Goal: Task Accomplishment & Management: Complete application form

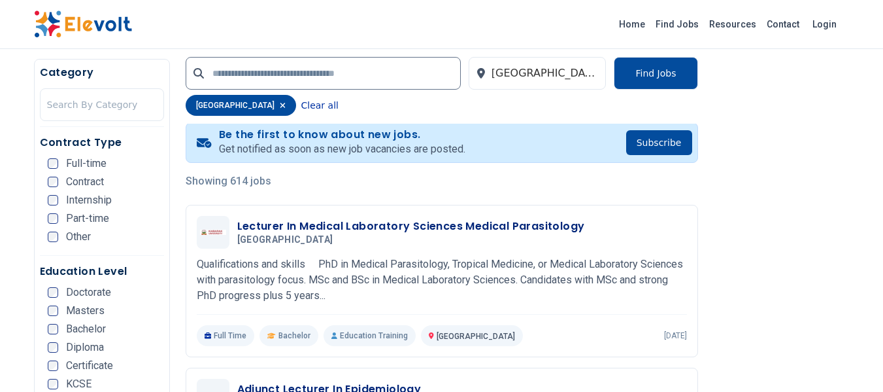
click at [301, 107] on button "Clear all" at bounding box center [319, 105] width 37 height 21
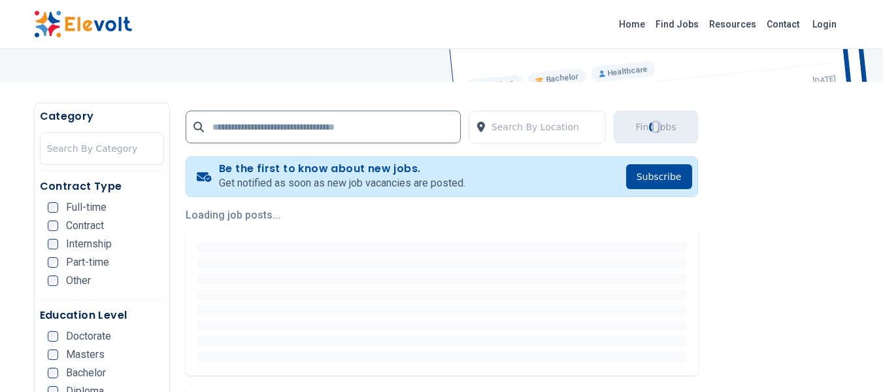
scroll to position [262, 0]
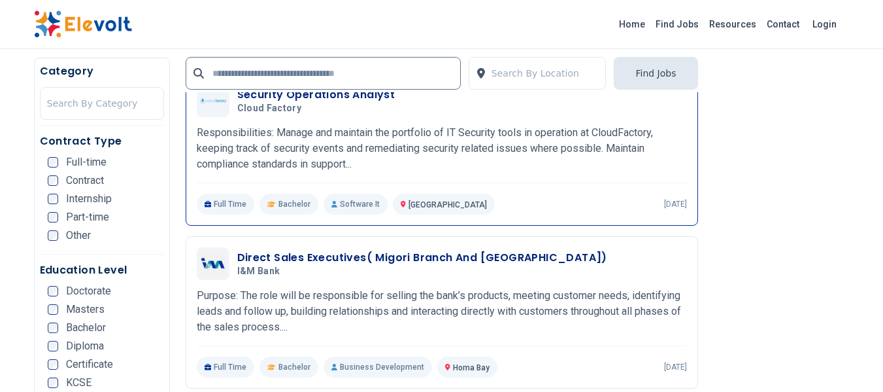
scroll to position [2354, 0]
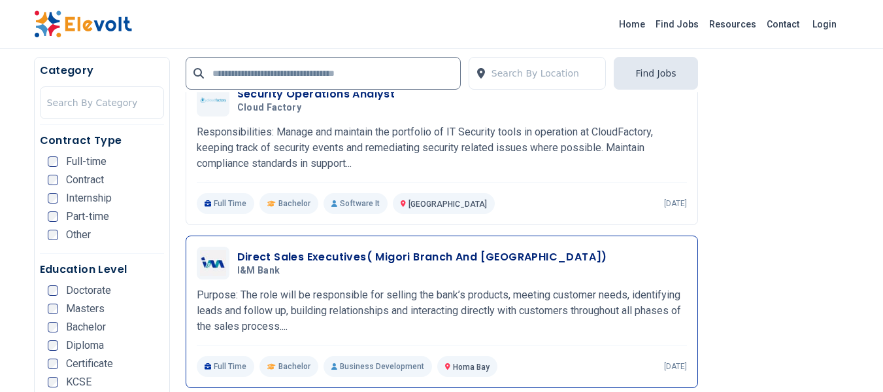
click at [297, 257] on h3 "Direct Sales Executives( Migori Branch And [GEOGRAPHIC_DATA])" at bounding box center [422, 257] width 370 height 16
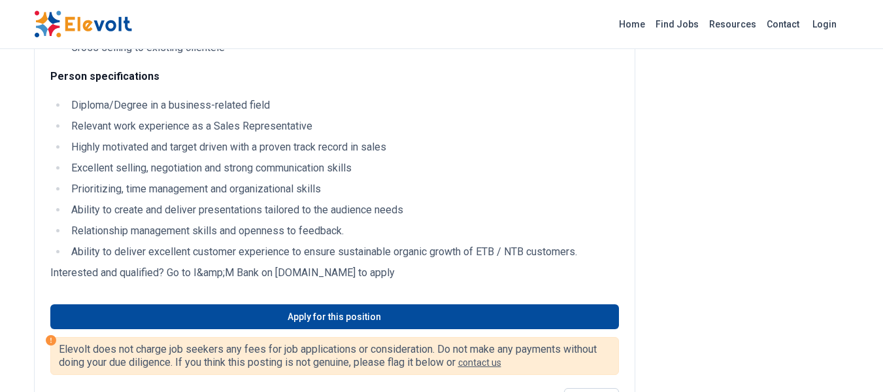
scroll to position [392, 0]
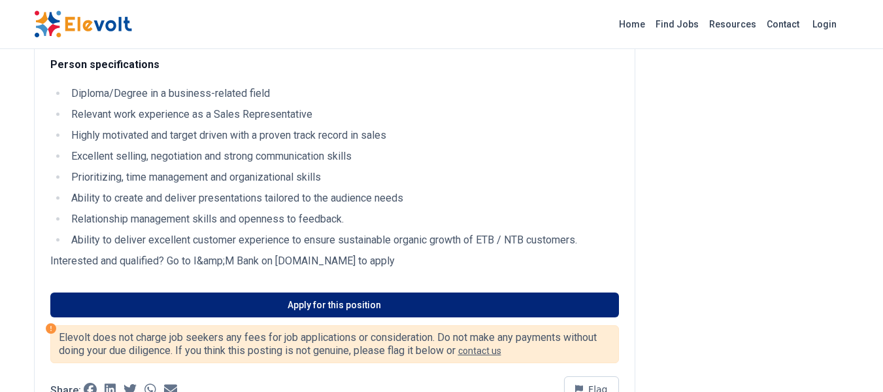
click at [405, 308] on link "Apply for this position" at bounding box center [334, 304] width 569 height 25
